Goal: Task Accomplishment & Management: Use online tool/utility

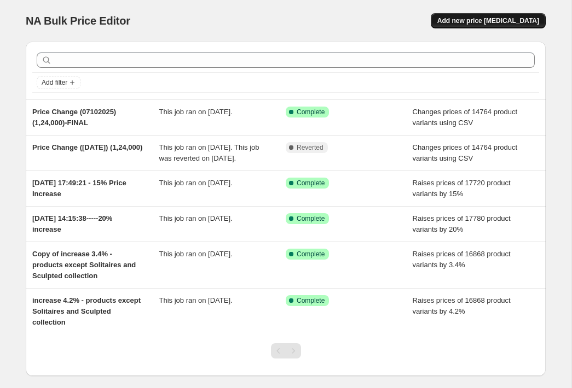
click at [517, 16] on button "Add new price change job" at bounding box center [487, 20] width 115 height 15
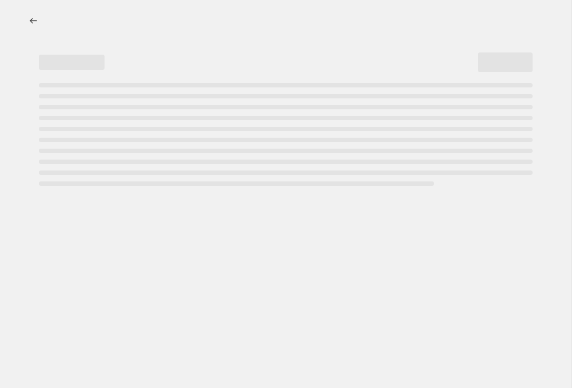
select select "percentage"
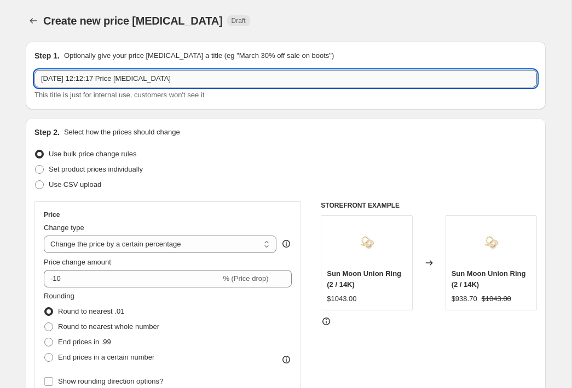
click at [102, 82] on input "15 Oct 2025, 12:12:17 Price change job" at bounding box center [285, 79] width 502 height 18
type input "14/10/25-price change"
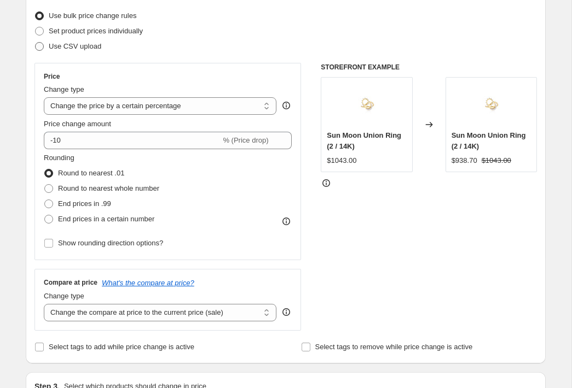
click at [72, 46] on span "Use CSV upload" at bounding box center [75, 46] width 53 height 8
click at [36, 43] on input "Use CSV upload" at bounding box center [35, 42] width 1 height 1
radio input "true"
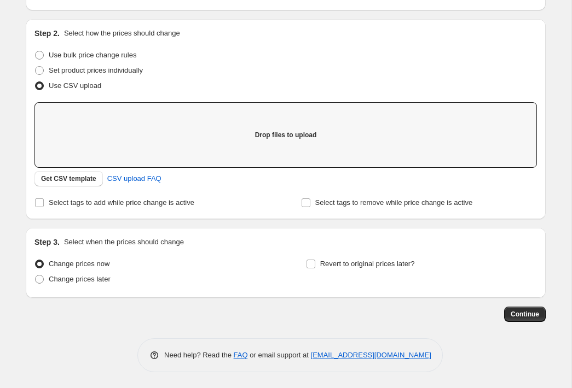
scroll to position [105, 0]
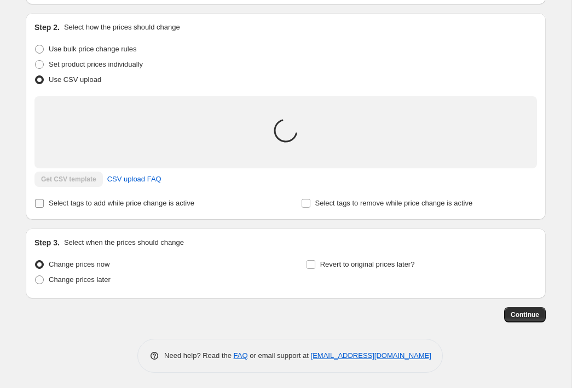
click at [186, 201] on span "Select tags to add while price change is active" at bounding box center [121, 203] width 145 height 8
click at [44, 201] on input "Select tags to add while price change is active" at bounding box center [39, 203] width 9 height 9
checkbox input "true"
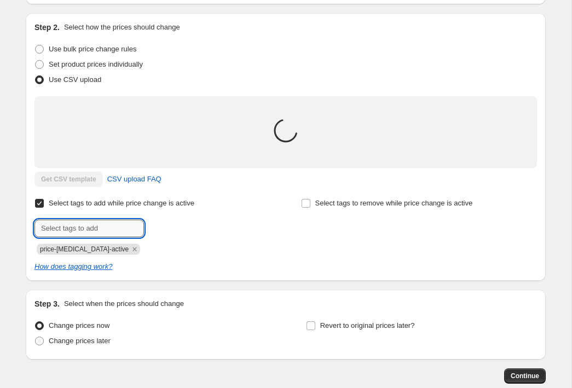
click at [108, 226] on input "text" at bounding box center [88, 229] width 109 height 18
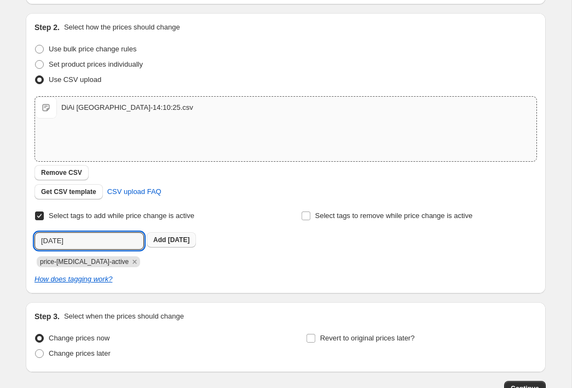
type input "14/10/25"
click at [169, 238] on span "14/10/25" at bounding box center [179, 240] width 22 height 8
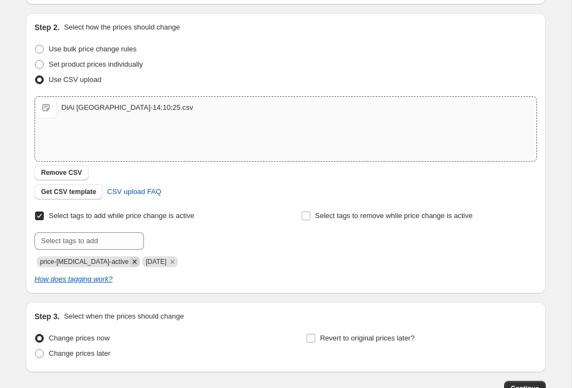
click at [130, 262] on icon "Remove price-change-job-active" at bounding box center [135, 262] width 10 height 10
click at [207, 280] on div "How does tagging work?" at bounding box center [285, 279] width 502 height 11
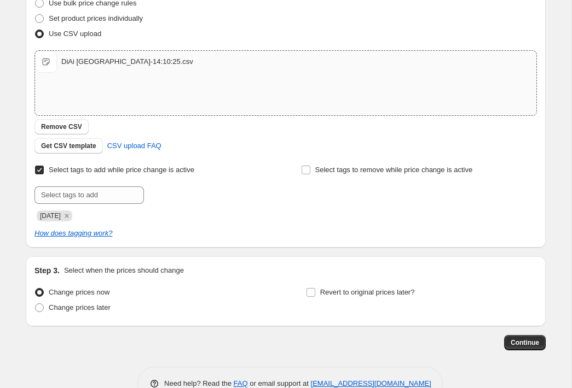
scroll to position [179, 0]
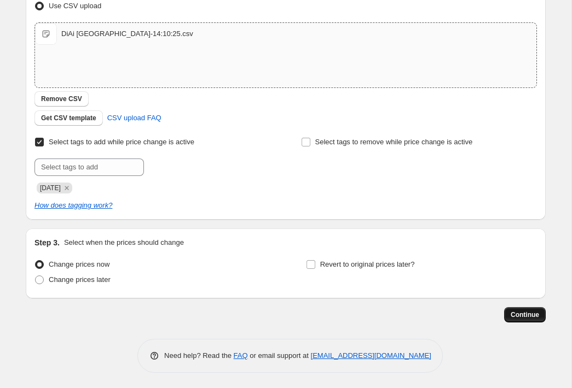
click at [532, 312] on span "Continue" at bounding box center [524, 315] width 28 height 9
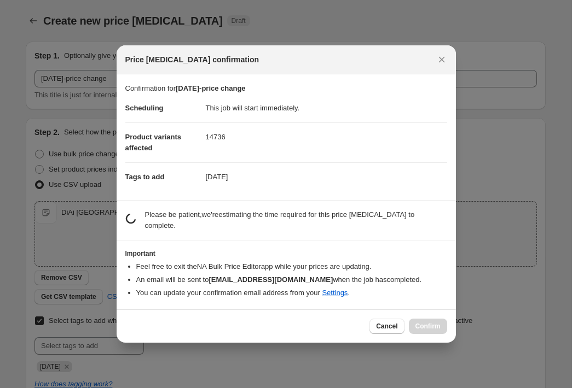
scroll to position [0, 0]
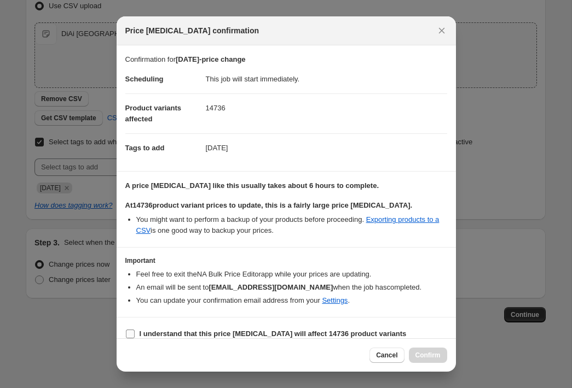
click at [261, 334] on b "I understand that this price change job will affect 14736 product variants" at bounding box center [272, 334] width 267 height 8
click at [135, 334] on input "I understand that this price change job will affect 14736 product variants" at bounding box center [130, 334] width 9 height 9
checkbox input "true"
click at [427, 359] on span "Confirm" at bounding box center [427, 355] width 25 height 9
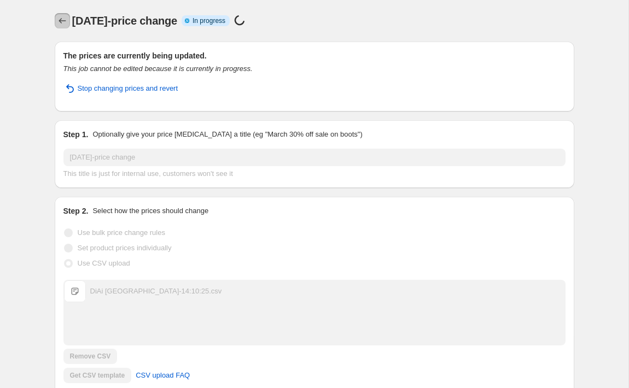
click at [60, 25] on icon "Price change jobs" at bounding box center [62, 20] width 11 height 11
